Goal: Find specific page/section: Find specific page/section

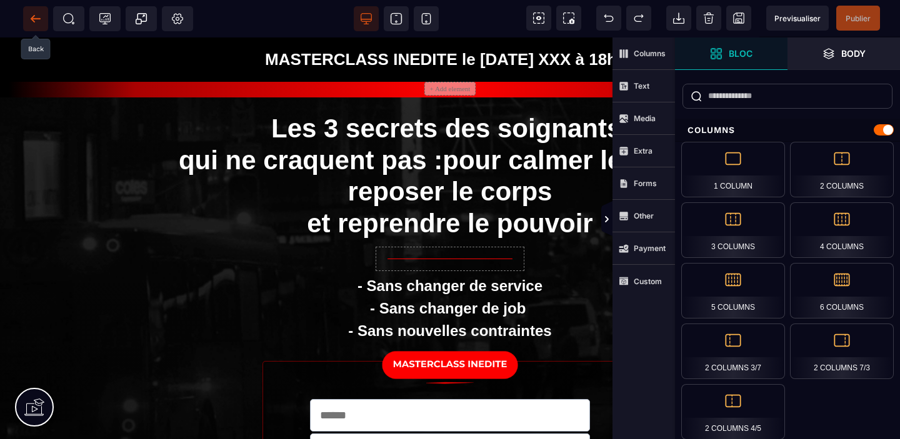
click at [31, 16] on icon at bounding box center [35, 19] width 13 height 13
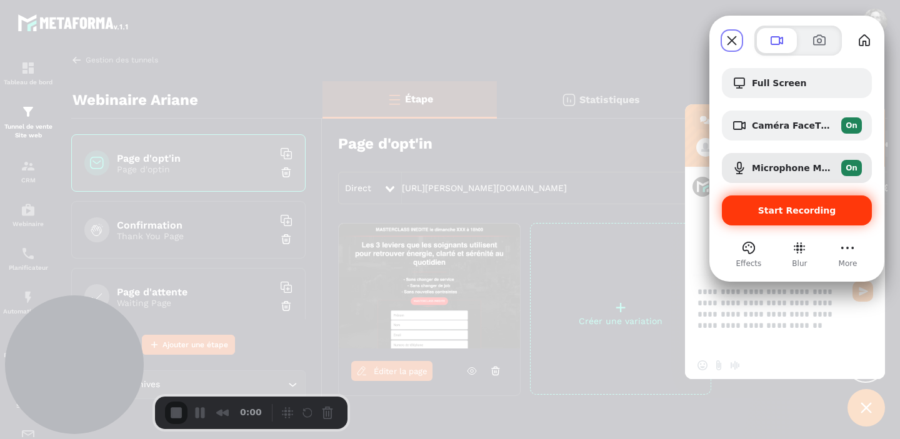
click at [803, 208] on span "Start Recording" at bounding box center [797, 211] width 78 height 10
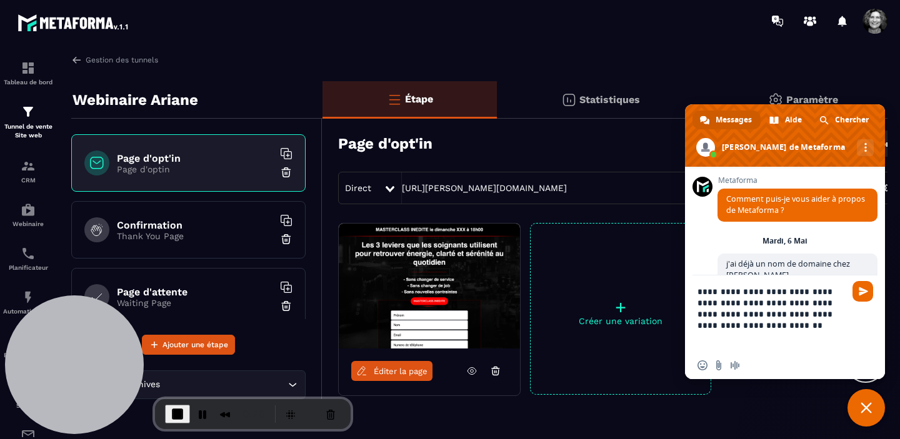
click at [391, 369] on span "Éditer la page" at bounding box center [401, 371] width 54 height 9
